Goal: Find specific page/section: Find specific page/section

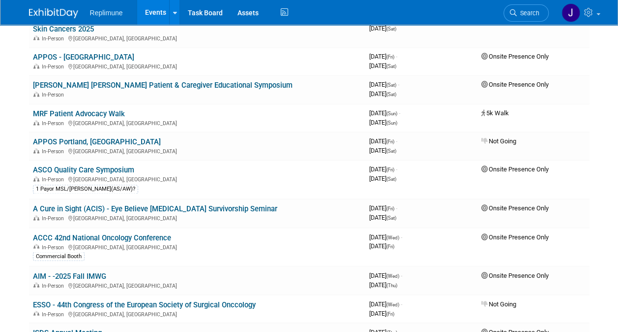
scroll to position [702, 0]
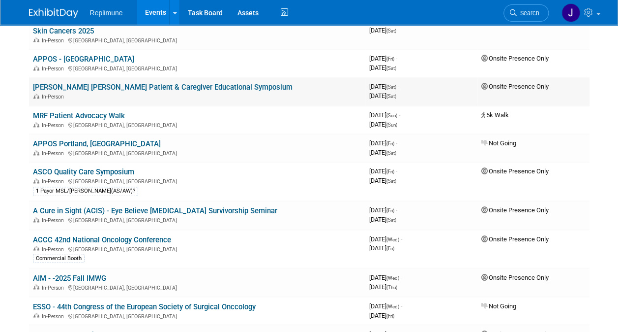
click at [204, 83] on link "[PERSON_NAME] [PERSON_NAME] Patient & Caregiver Educational Symposium" at bounding box center [163, 87] width 260 height 9
